Goal: Check status: Check status

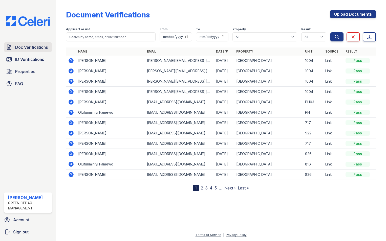
click at [24, 46] on span "Doc Verifications" at bounding box center [31, 47] width 33 height 6
click at [72, 102] on icon at bounding box center [71, 102] width 5 height 5
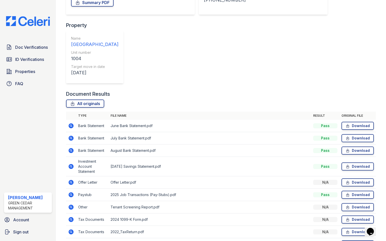
scroll to position [103, 0]
click at [70, 180] on icon at bounding box center [71, 182] width 5 height 5
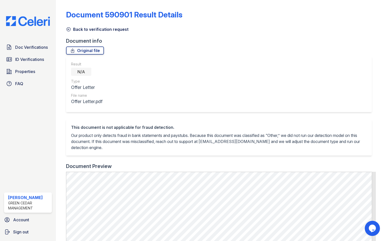
click at [67, 29] on icon at bounding box center [68, 29] width 5 height 5
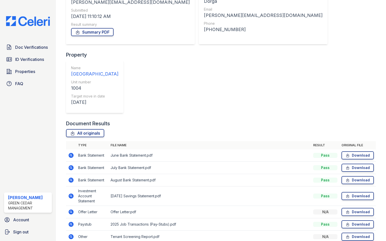
scroll to position [76, 0]
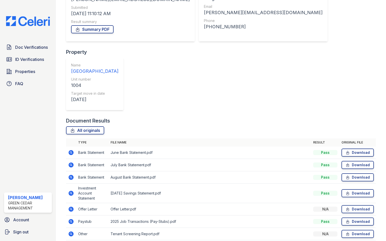
click at [73, 190] on icon at bounding box center [71, 193] width 6 height 6
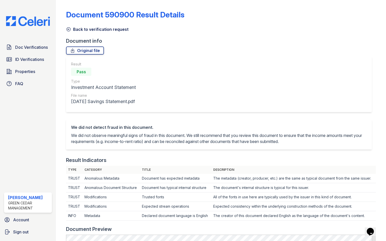
click at [67, 30] on icon at bounding box center [69, 30] width 4 height 4
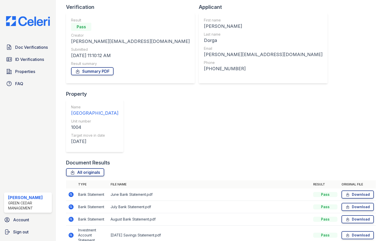
scroll to position [101, 0]
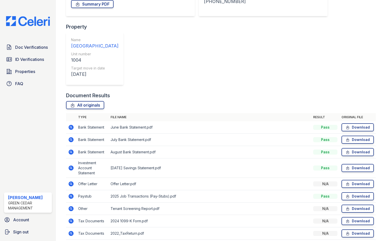
click at [70, 193] on icon at bounding box center [71, 196] width 6 height 6
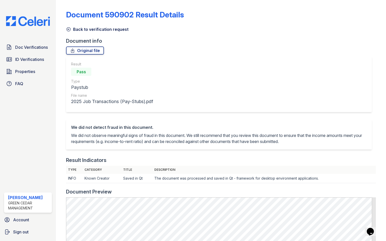
click at [70, 32] on link "Back to verification request" at bounding box center [97, 29] width 62 height 6
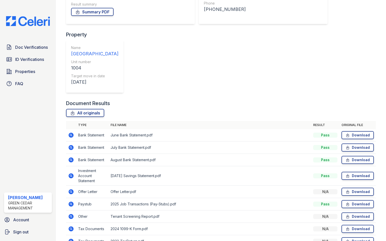
scroll to position [101, 0]
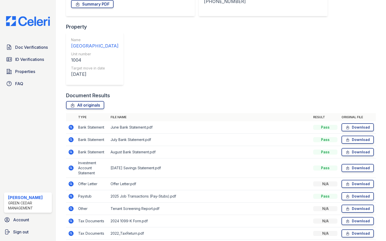
click at [72, 206] on icon at bounding box center [71, 208] width 5 height 5
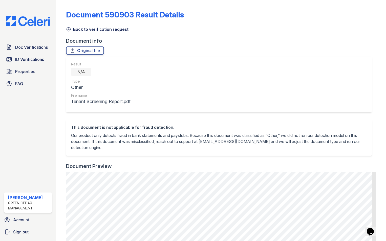
click at [68, 32] on icon at bounding box center [68, 29] width 5 height 5
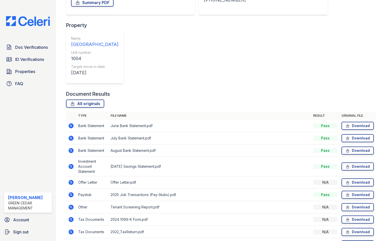
scroll to position [103, 0]
click at [73, 217] on icon at bounding box center [71, 219] width 5 height 5
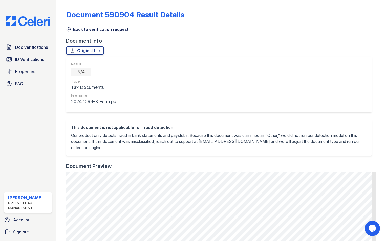
click at [67, 29] on icon at bounding box center [68, 29] width 5 height 5
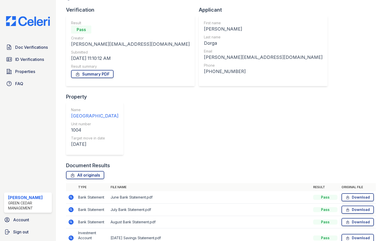
scroll to position [103, 0]
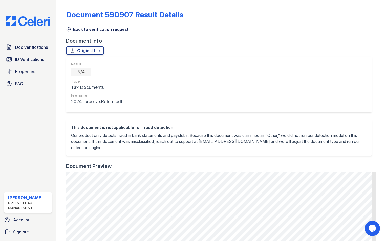
click at [69, 29] on icon at bounding box center [68, 29] width 5 height 5
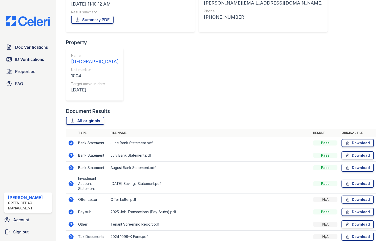
scroll to position [52, 0]
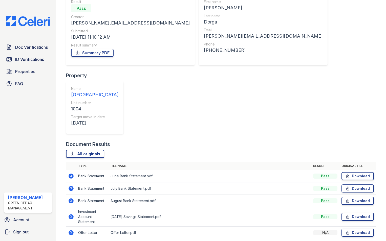
click at [71, 199] on icon at bounding box center [71, 201] width 5 height 5
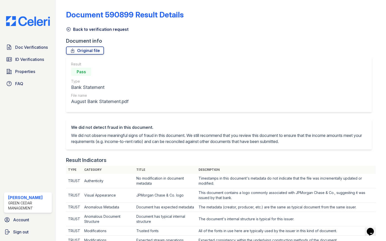
click at [70, 30] on icon at bounding box center [68, 29] width 5 height 5
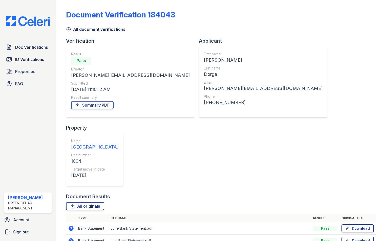
click at [69, 29] on icon at bounding box center [69, 30] width 4 height 4
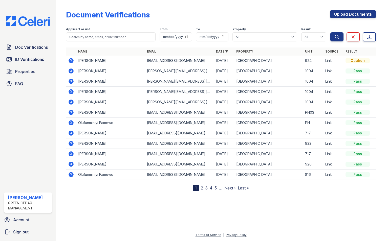
click at [71, 71] on icon at bounding box center [70, 70] width 1 height 1
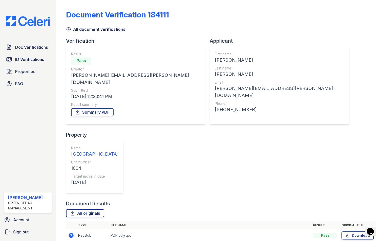
click at [68, 29] on icon at bounding box center [68, 29] width 5 height 5
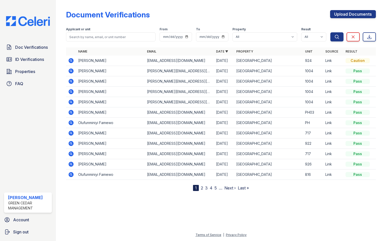
click at [71, 61] on icon at bounding box center [70, 60] width 1 height 1
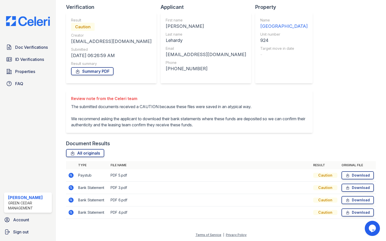
scroll to position [40, 0]
click at [70, 176] on icon at bounding box center [71, 175] width 5 height 5
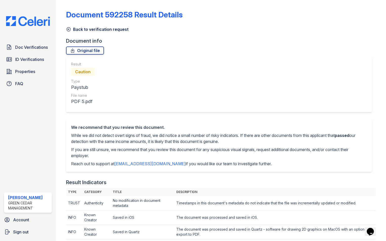
click at [70, 31] on icon at bounding box center [68, 29] width 5 height 5
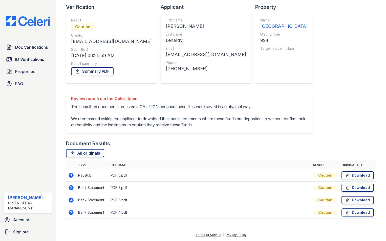
scroll to position [40, 0]
click at [70, 187] on icon at bounding box center [71, 188] width 6 height 6
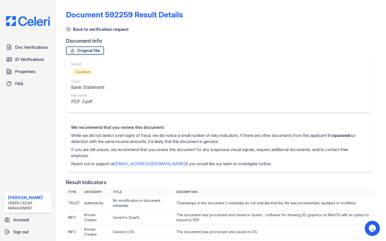
click at [69, 31] on icon at bounding box center [68, 29] width 5 height 5
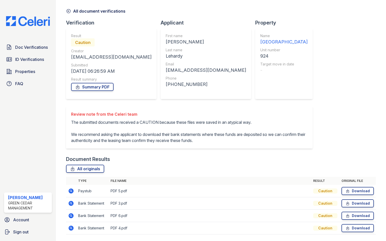
scroll to position [40, 0]
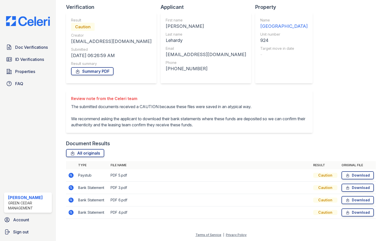
click at [70, 212] on icon at bounding box center [70, 212] width 1 height 1
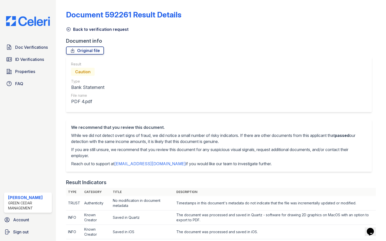
click at [69, 29] on icon at bounding box center [68, 29] width 5 height 5
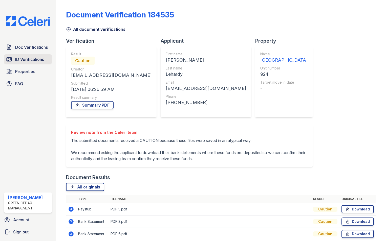
click at [35, 58] on span "ID Verifications" at bounding box center [29, 59] width 29 height 6
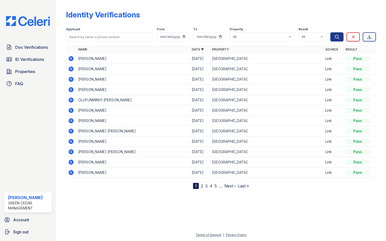
click at [35, 58] on span "ID Verifications" at bounding box center [29, 59] width 29 height 6
click at [73, 58] on icon at bounding box center [71, 58] width 5 height 5
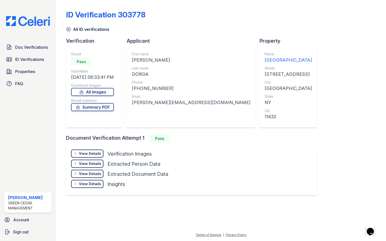
click at [83, 154] on div "View Details" at bounding box center [90, 153] width 22 height 5
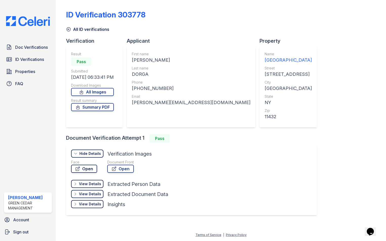
click at [88, 168] on link "Open" at bounding box center [84, 169] width 26 height 8
click at [39, 49] on span "Doc Verifications" at bounding box center [31, 47] width 33 height 6
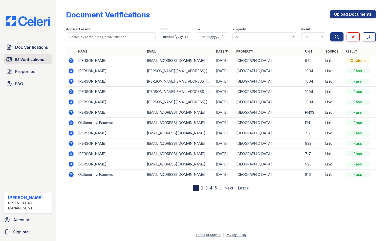
click at [44, 58] on span "ID Verifications" at bounding box center [29, 59] width 29 height 6
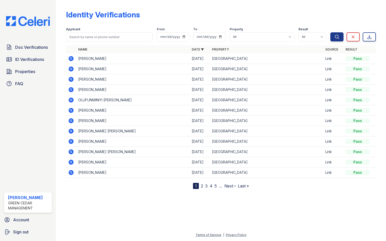
click at [71, 79] on icon at bounding box center [70, 78] width 1 height 1
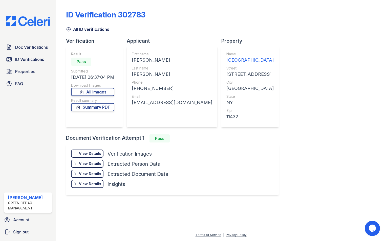
click at [76, 154] on icon at bounding box center [75, 154] width 4 height 4
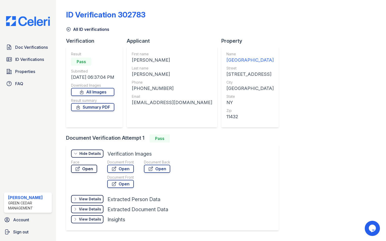
click at [79, 166] on link "Open" at bounding box center [84, 169] width 26 height 8
click at [69, 28] on icon at bounding box center [68, 29] width 5 height 5
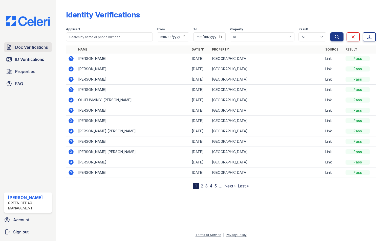
click at [41, 45] on span "Doc Verifications" at bounding box center [31, 47] width 33 height 6
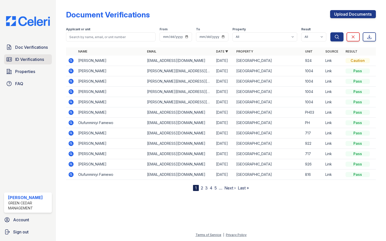
click at [33, 61] on span "ID Verifications" at bounding box center [29, 59] width 29 height 6
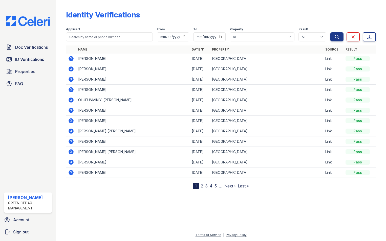
click at [72, 112] on icon at bounding box center [71, 110] width 5 height 5
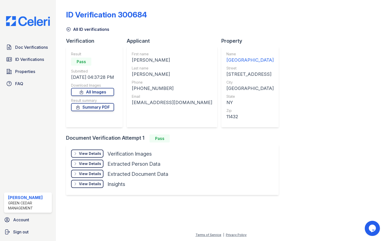
click at [77, 152] on icon at bounding box center [75, 154] width 4 height 4
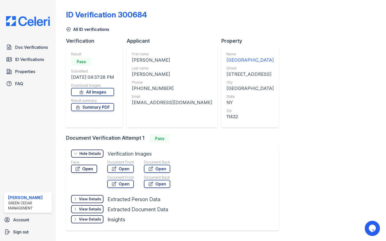
click at [79, 170] on icon at bounding box center [77, 168] width 5 height 5
click at [32, 50] on span "Doc Verifications" at bounding box center [31, 47] width 33 height 6
